Goal: Check status

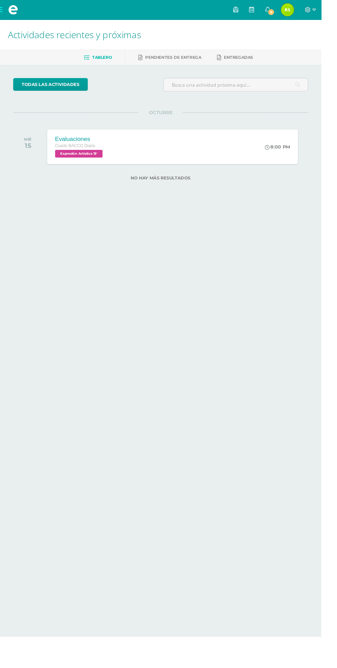
click at [288, 12] on span "6" at bounding box center [284, 13] width 8 height 8
click at [308, 14] on img at bounding box center [302, 10] width 14 height 14
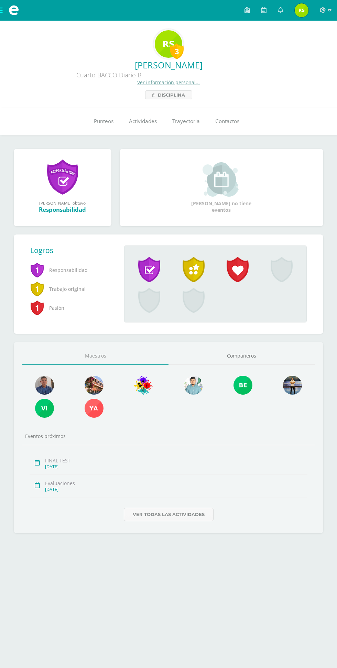
click at [91, 116] on link "Punteos" at bounding box center [103, 121] width 35 height 27
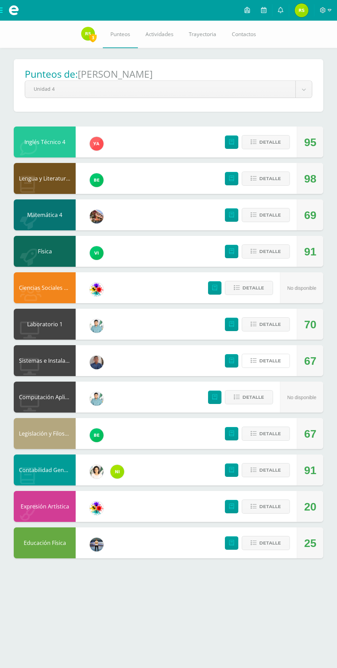
click at [281, 354] on button "Detalle" at bounding box center [266, 361] width 48 height 14
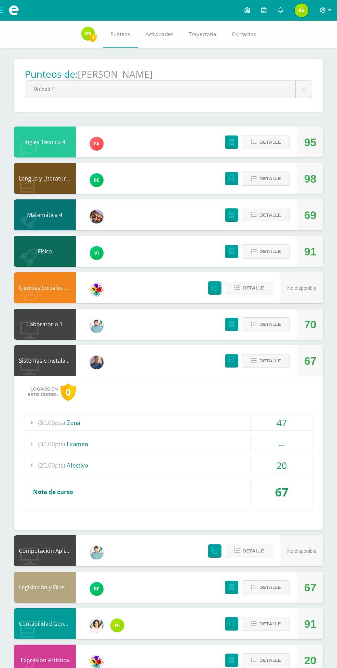
click at [291, 424] on div "47" at bounding box center [282, 422] width 62 height 15
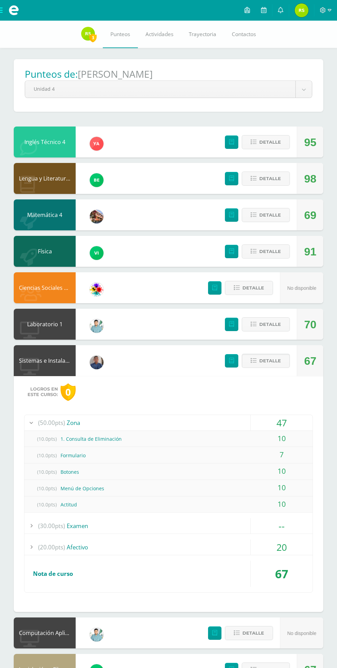
click at [273, 364] on span "Detalle" at bounding box center [270, 360] width 22 height 13
